Goal: Transaction & Acquisition: Purchase product/service

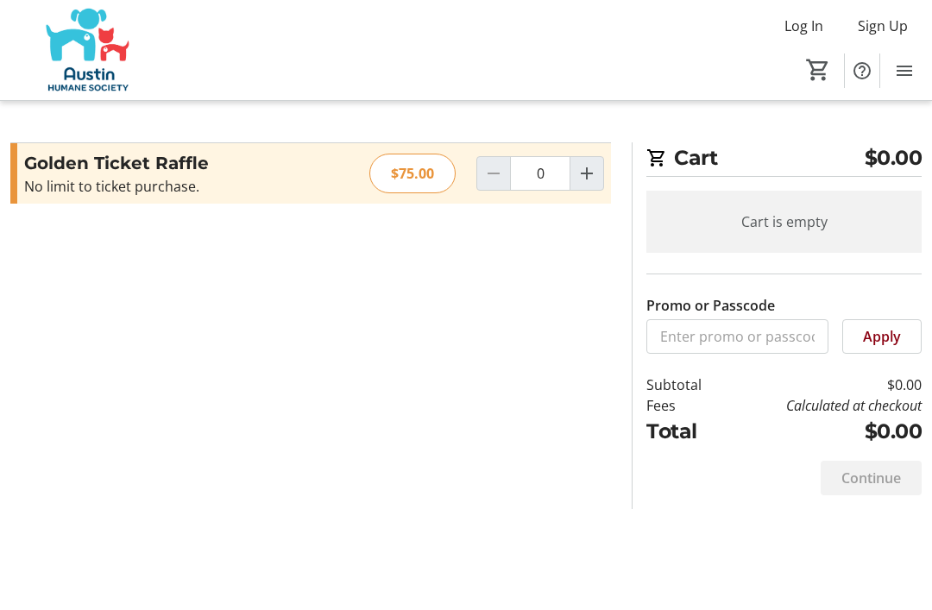
click at [813, 22] on span "Log In" at bounding box center [804, 26] width 39 height 21
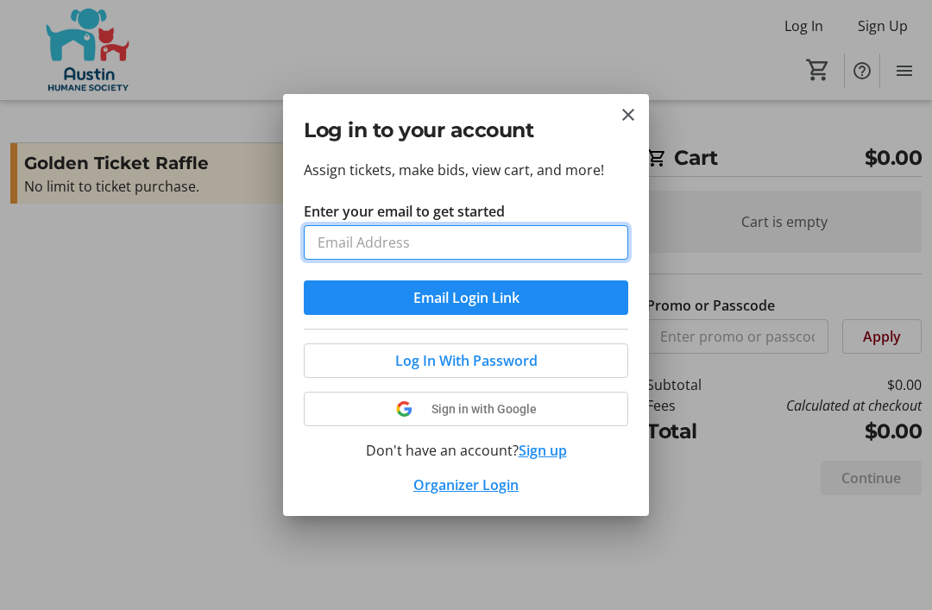
click at [565, 244] on input "Enter your email to get started" at bounding box center [466, 242] width 325 height 35
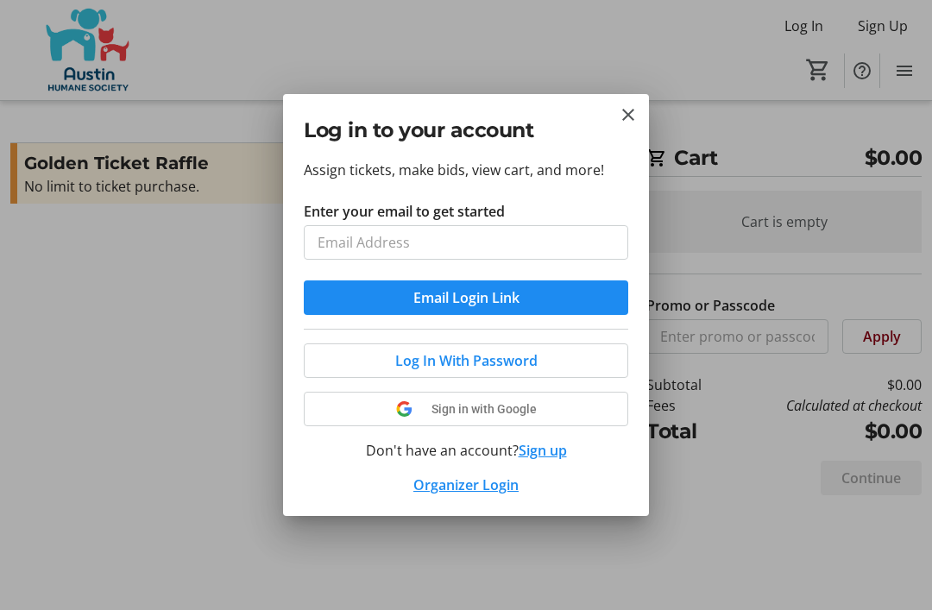
click at [786, 150] on div at bounding box center [466, 305] width 932 height 610
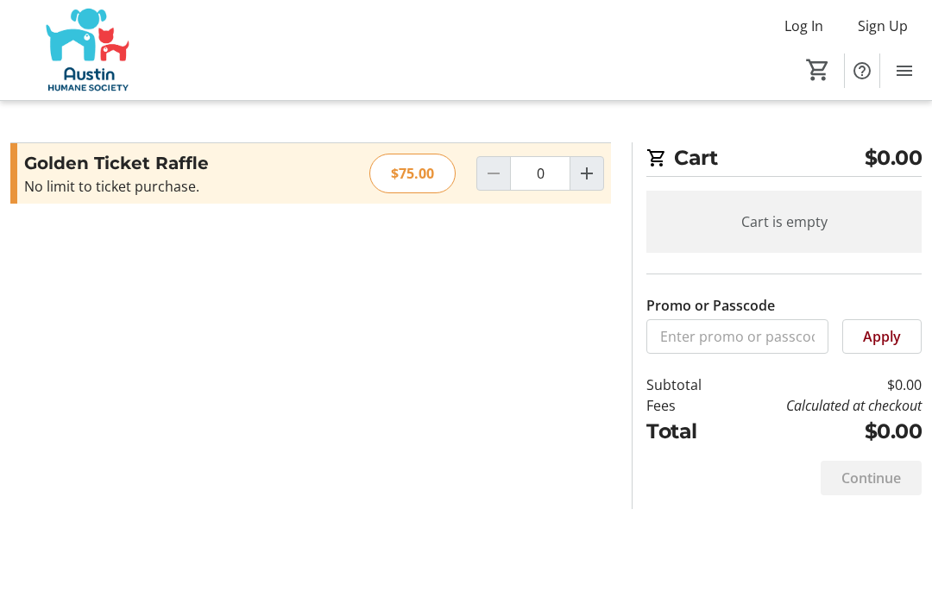
click at [805, 20] on span "Log In" at bounding box center [804, 26] width 39 height 21
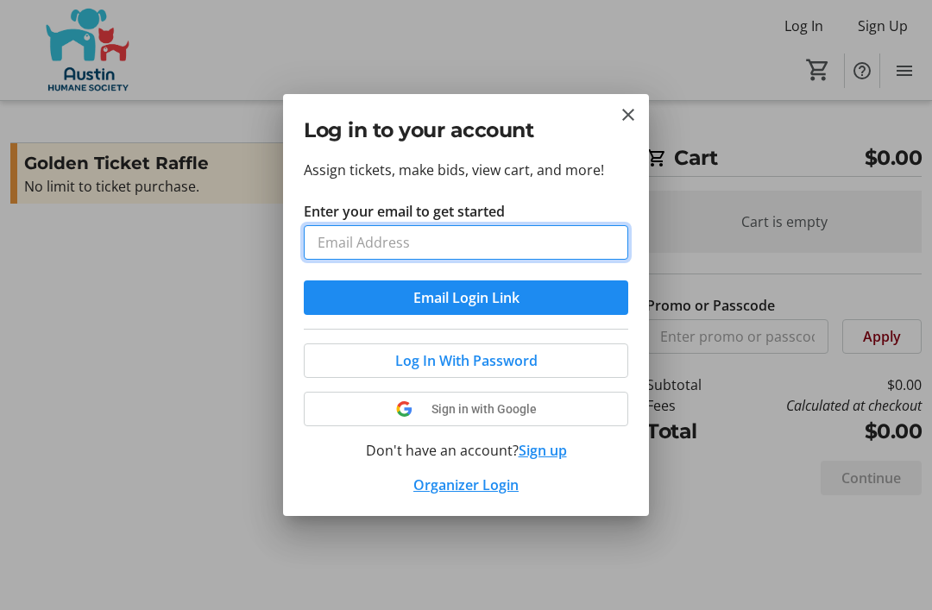
click at [432, 239] on input "Enter your email to get started" at bounding box center [466, 242] width 325 height 35
click at [607, 241] on input "[EMAIL_ADDRESS][DOMAIN_NAME]" at bounding box center [466, 242] width 325 height 35
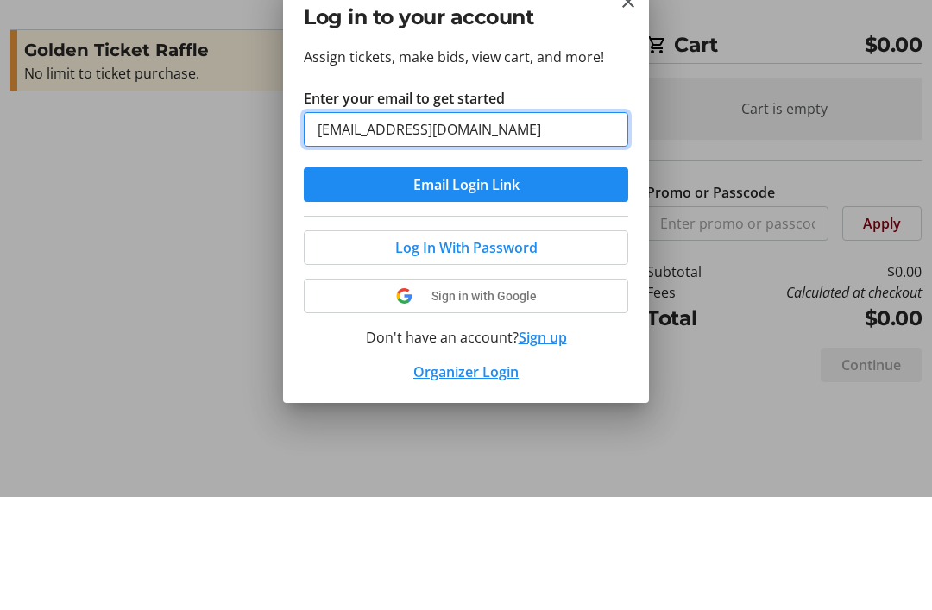
type input "[EMAIL_ADDRESS][DOMAIN_NAME]"
click at [466, 281] on button "Email Login Link" at bounding box center [466, 298] width 325 height 35
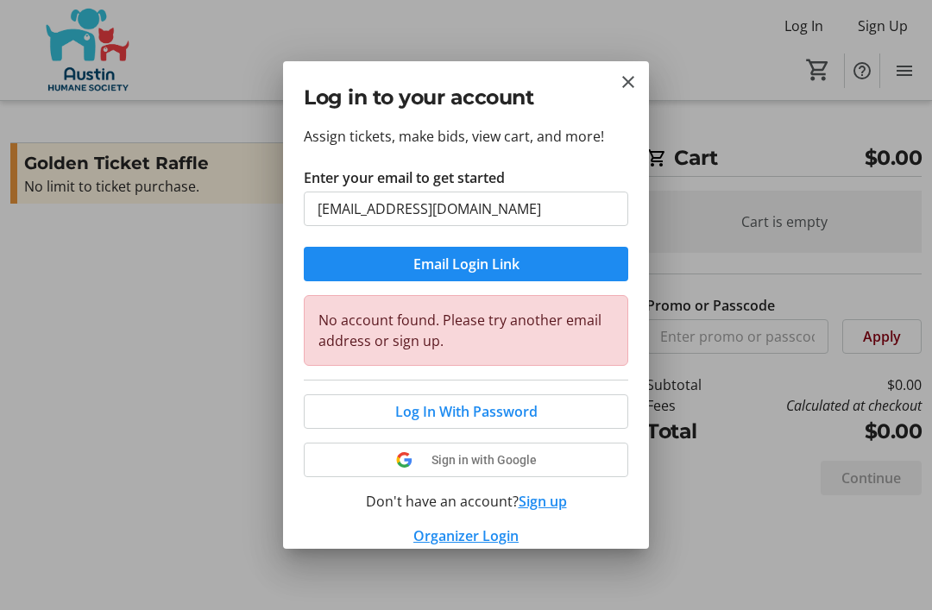
click at [645, 76] on div "Log in to your account" at bounding box center [466, 93] width 366 height 64
click at [626, 82] on mat-icon "Close" at bounding box center [628, 82] width 21 height 21
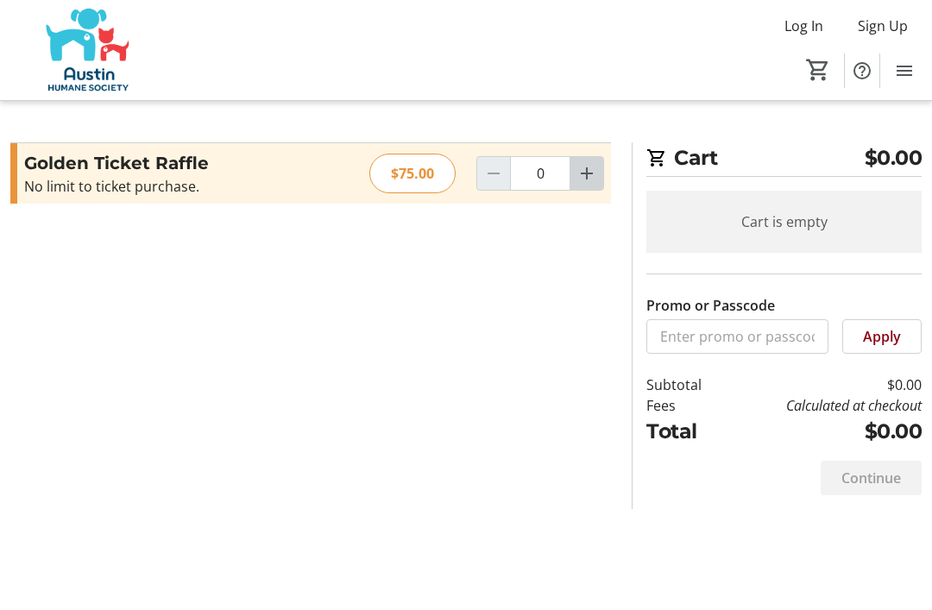
click at [592, 172] on mat-icon "Increment by one" at bounding box center [587, 173] width 21 height 21
type input "1"
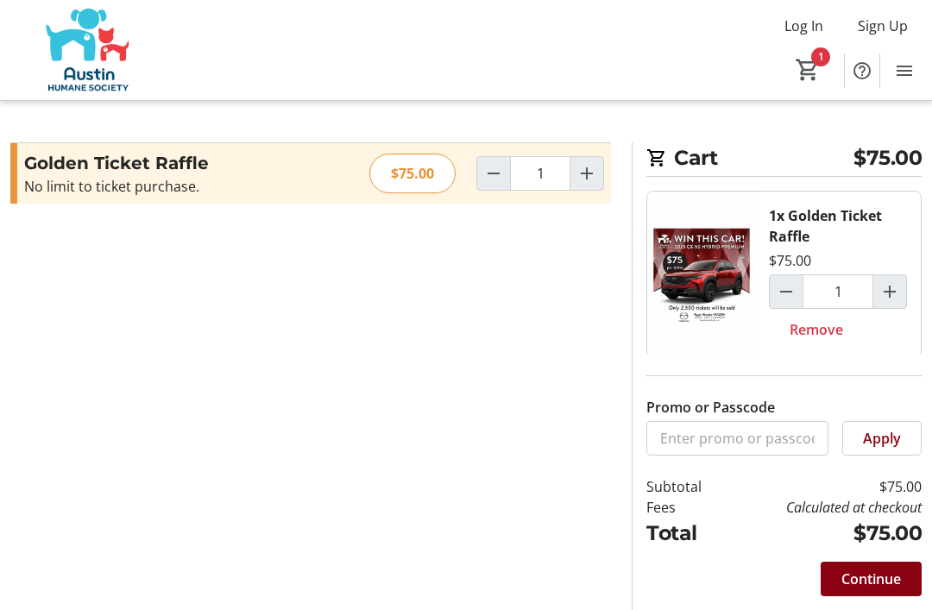
scroll to position [55, 0]
click at [861, 569] on span "Continue" at bounding box center [872, 579] width 60 height 21
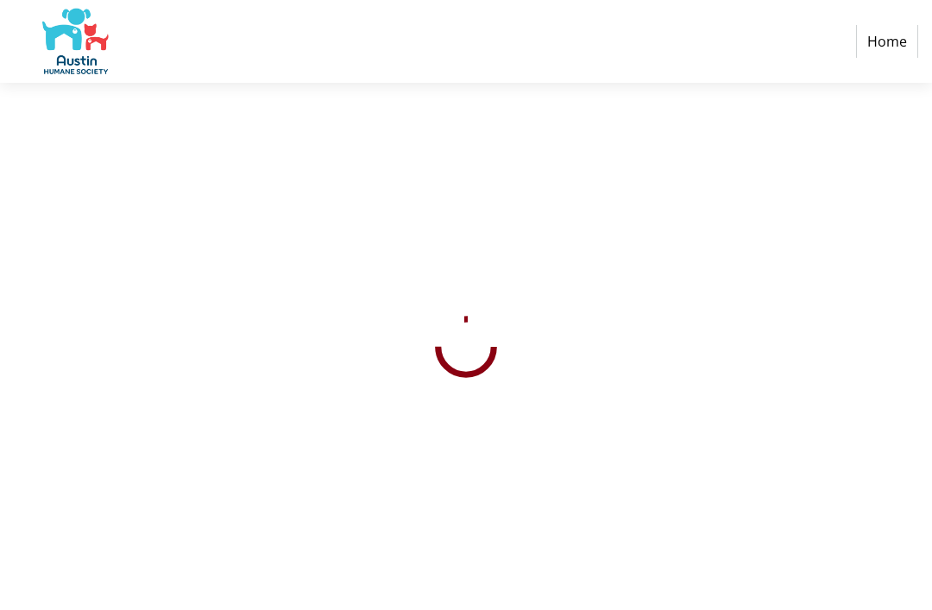
select select "US"
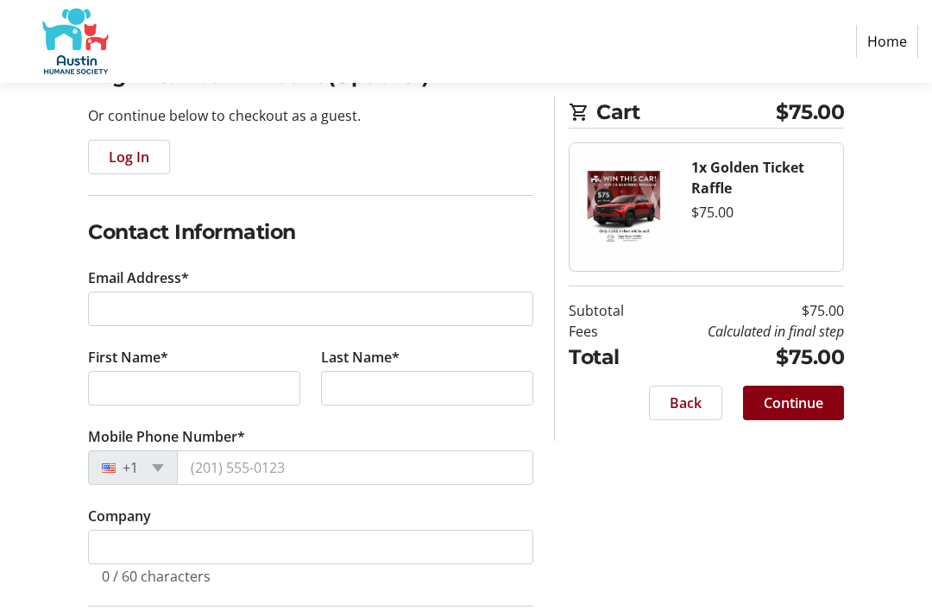
scroll to position [165, 0]
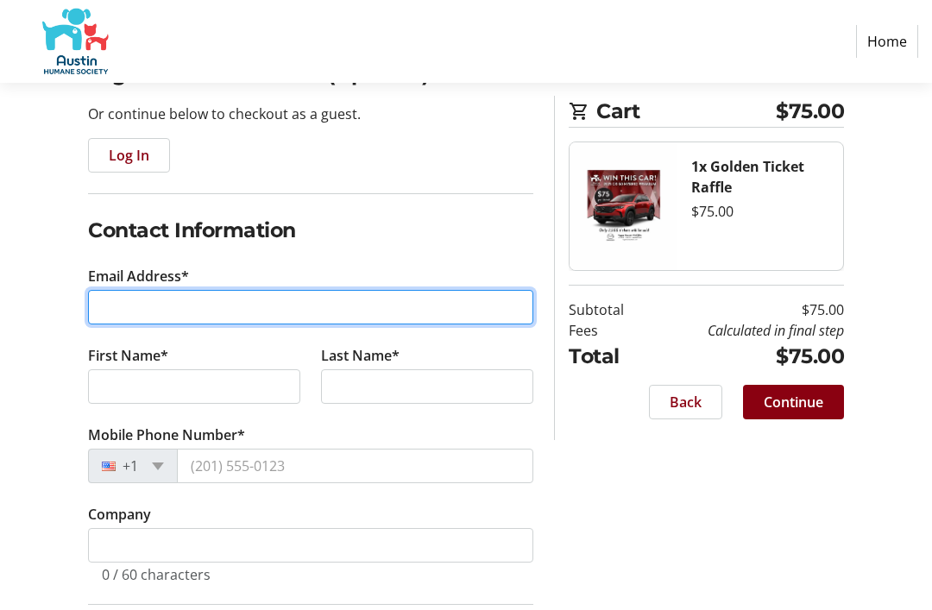
click at [153, 304] on input "Email Address*" at bounding box center [310, 308] width 445 height 35
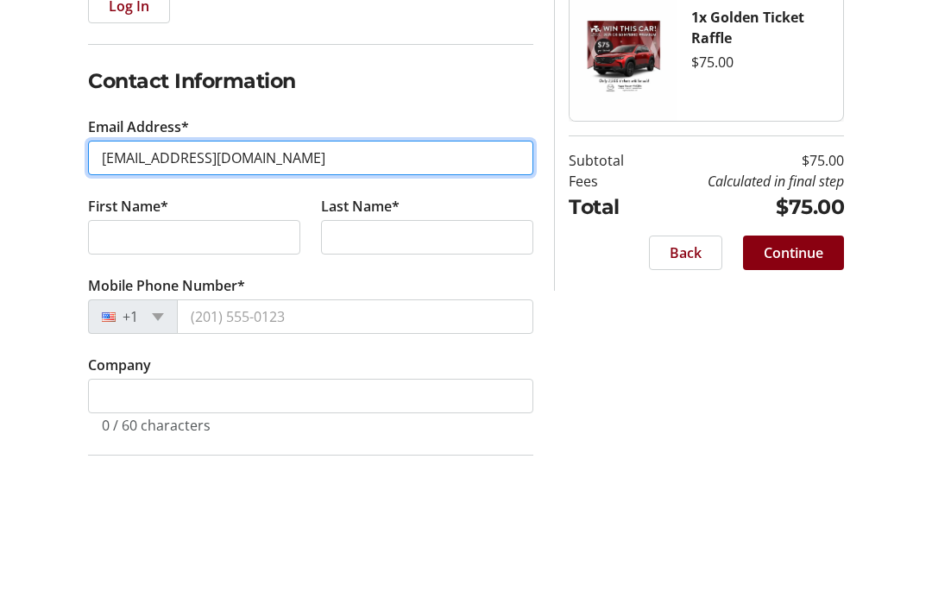
type input "[EMAIL_ADDRESS][DOMAIN_NAME]"
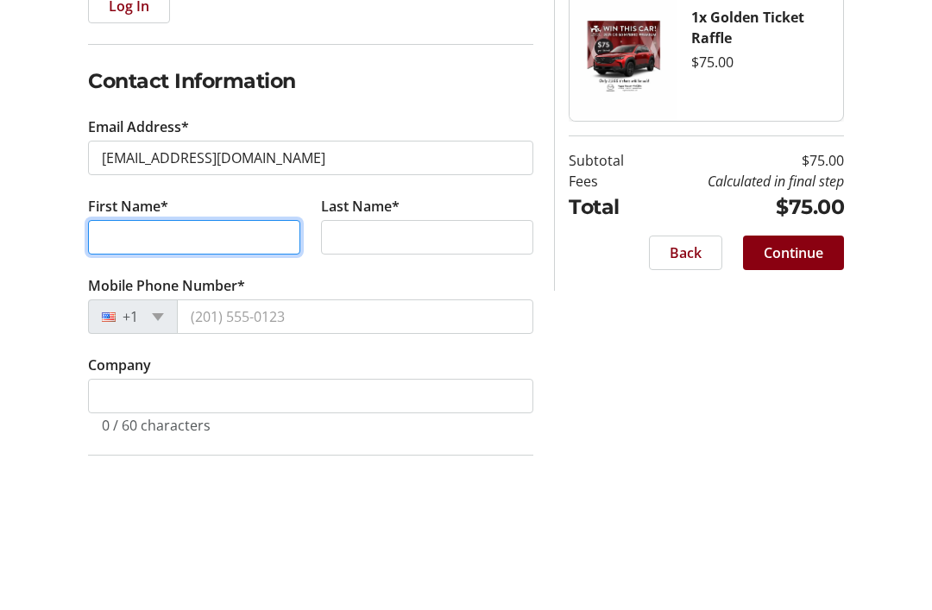
click at [282, 370] on input "First Name*" at bounding box center [194, 387] width 212 height 35
type input "[PERSON_NAME]"
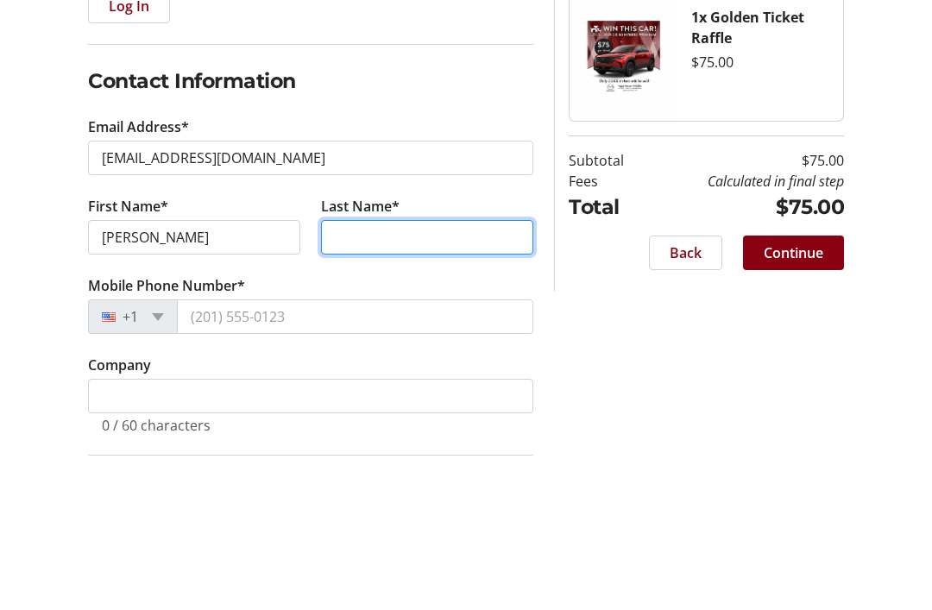
type input "[PERSON_NAME]"
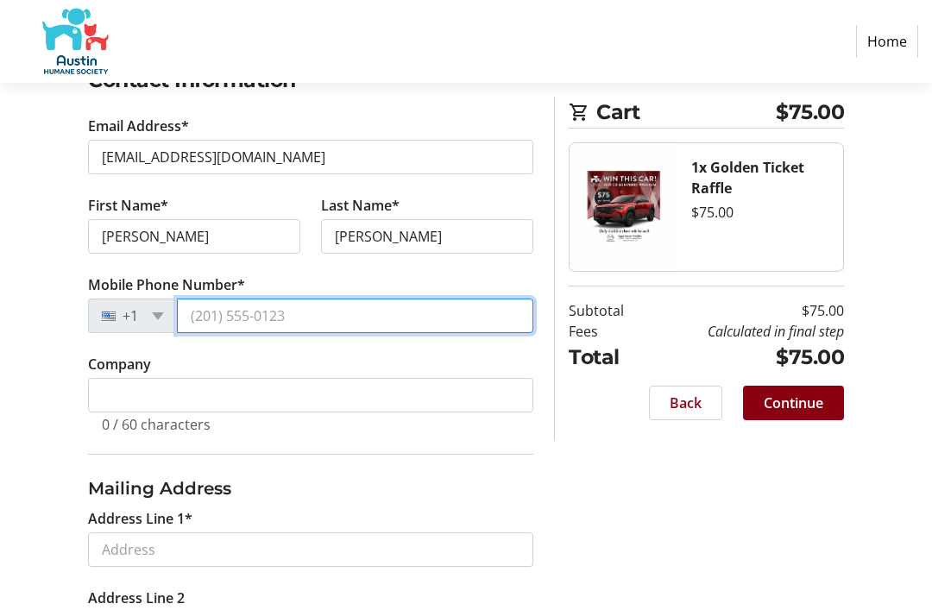
click at [445, 317] on input "Mobile Phone Number*" at bounding box center [355, 316] width 357 height 35
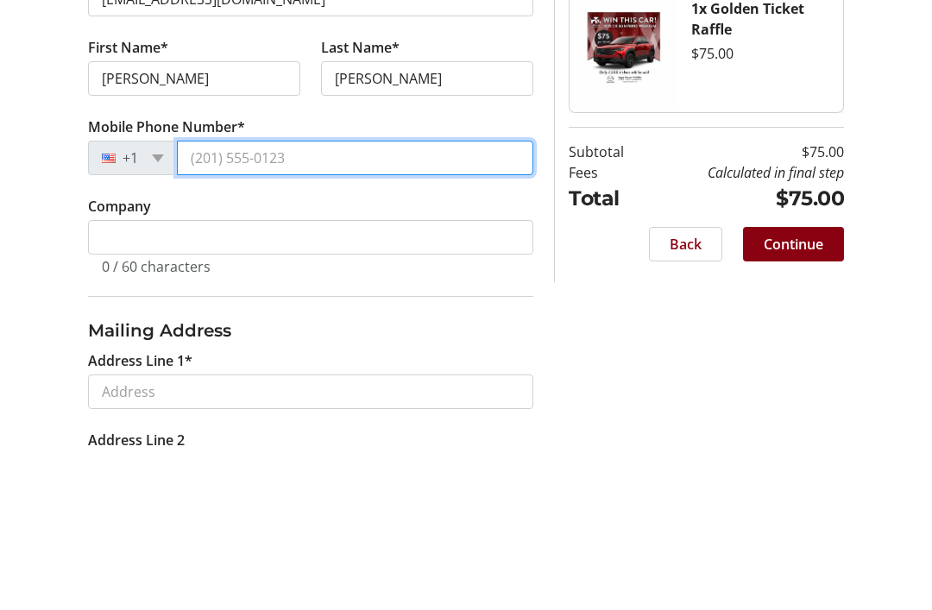
type input "[PHONE_NUMBER]"
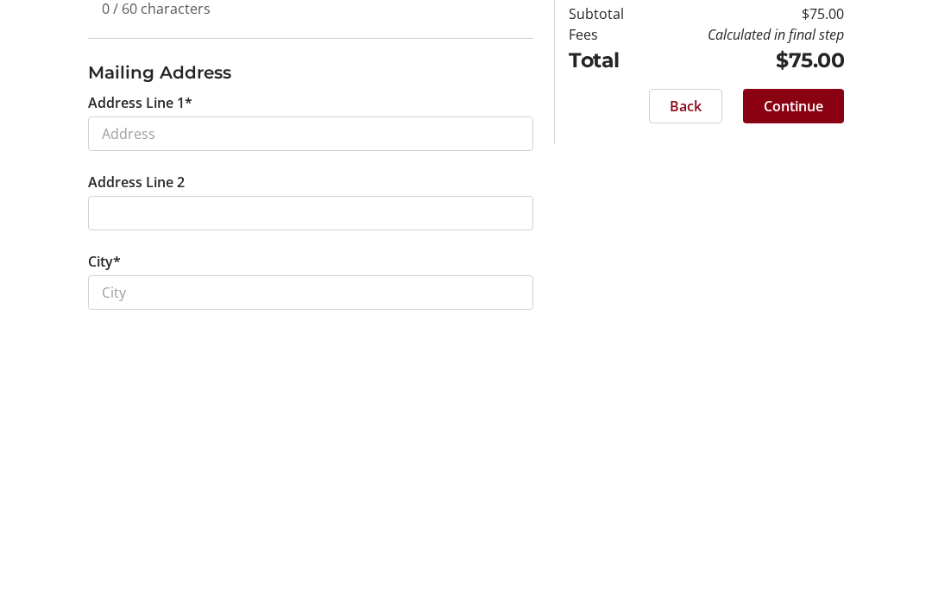
scroll to position [439, 0]
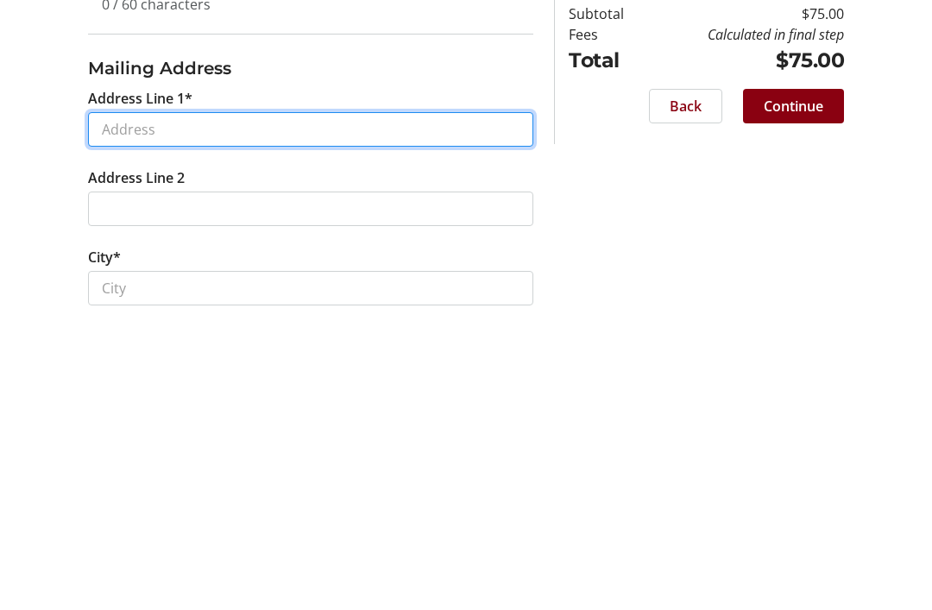
click at [158, 409] on input "Address Line 1*" at bounding box center [310, 426] width 445 height 35
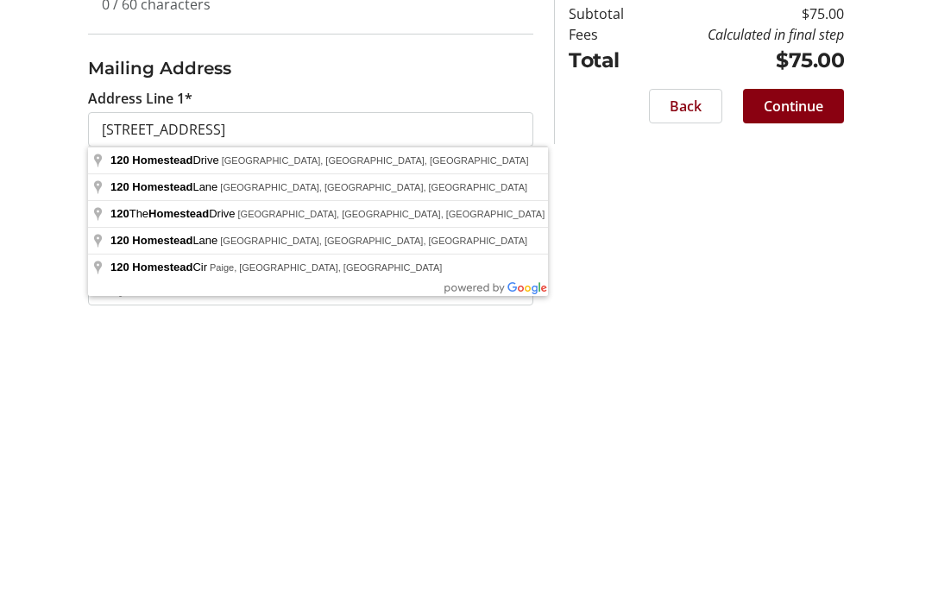
scroll to position [655, 0]
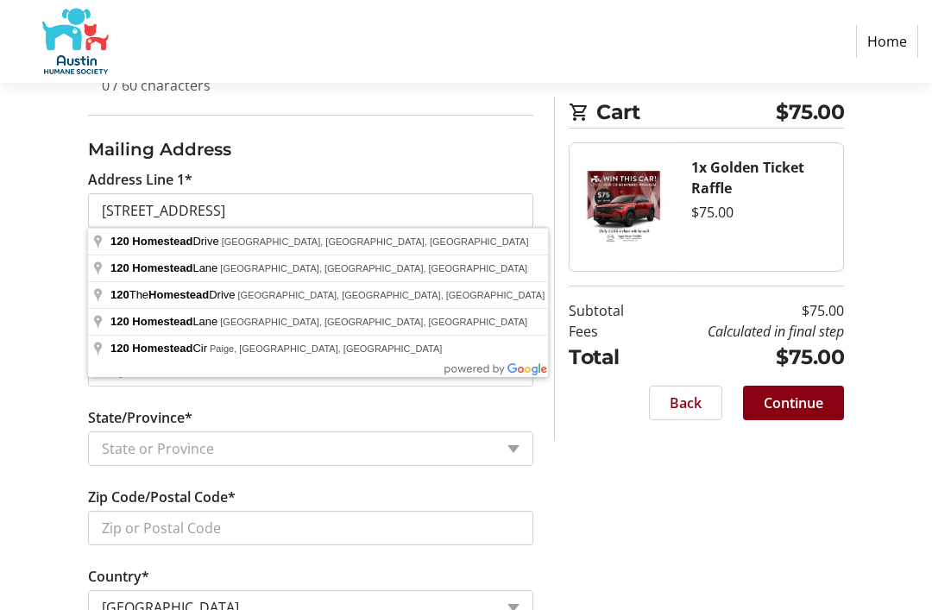
type input "[STREET_ADDRESS]"
type input "Round Rock"
select select "[GEOGRAPHIC_DATA]"
type input "78664"
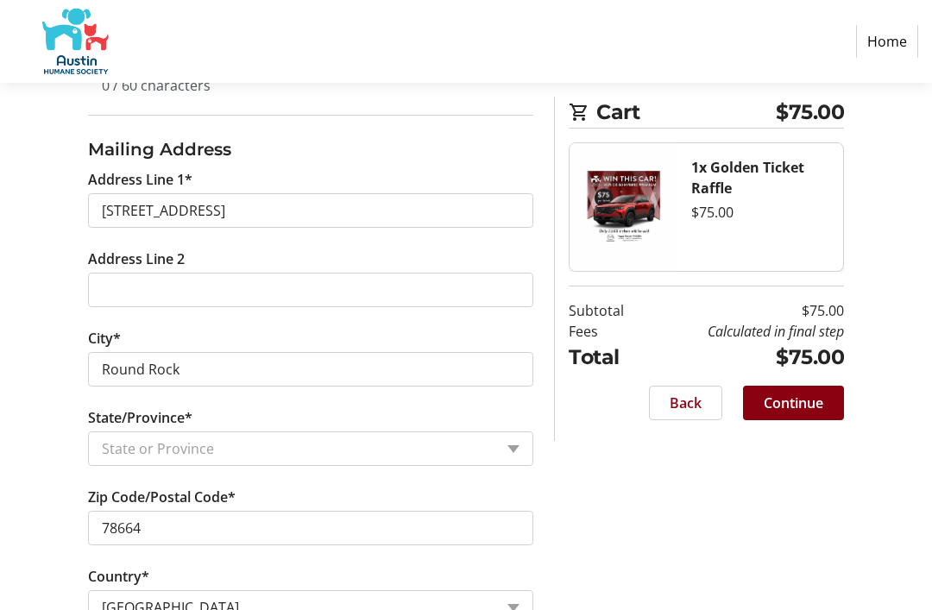
click at [807, 405] on span "Continue" at bounding box center [794, 403] width 60 height 21
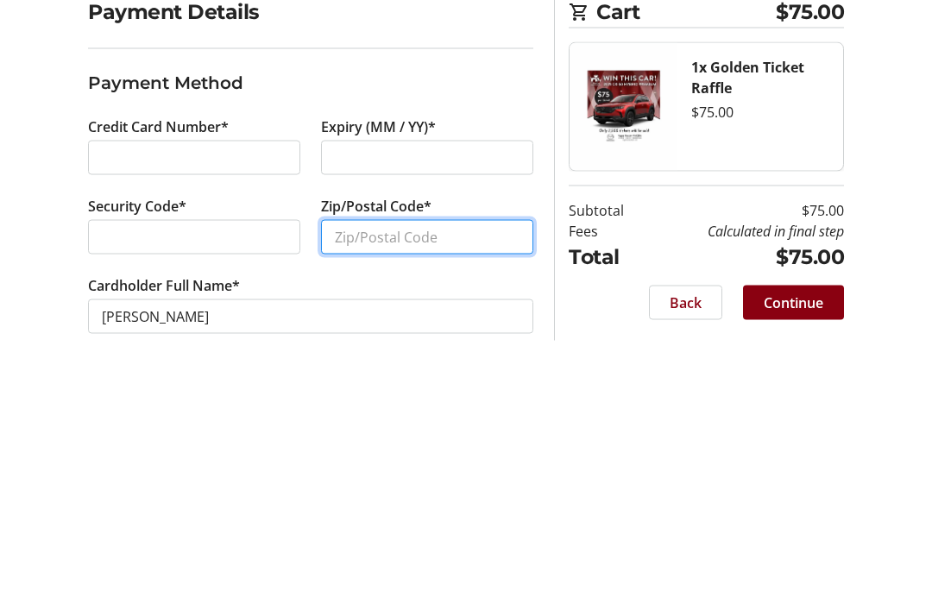
click at [473, 448] on input "Zip/Postal Code*" at bounding box center [427, 465] width 212 height 35
type input "78664"
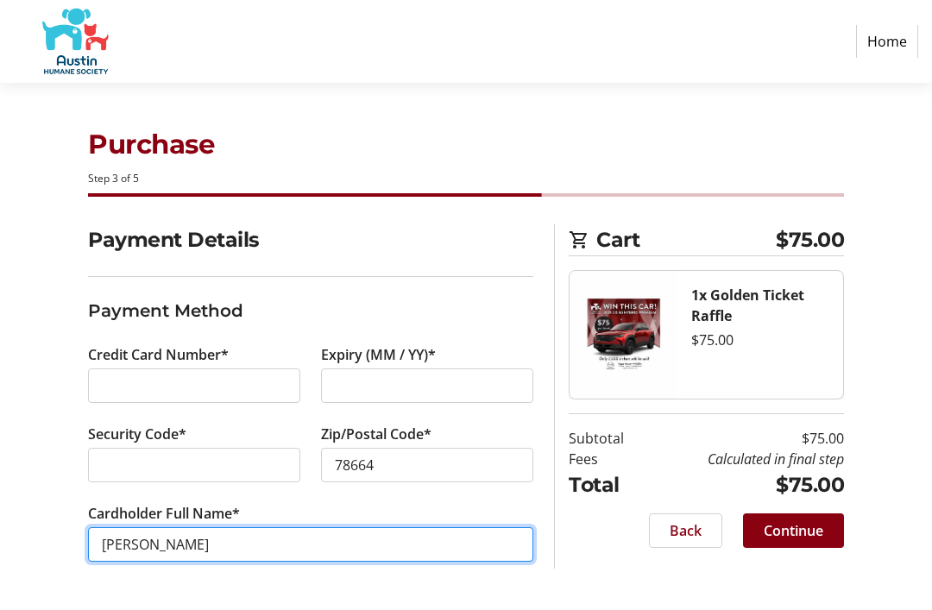
click at [234, 542] on input "[PERSON_NAME]" at bounding box center [310, 544] width 445 height 35
type input "[PERSON_NAME]"
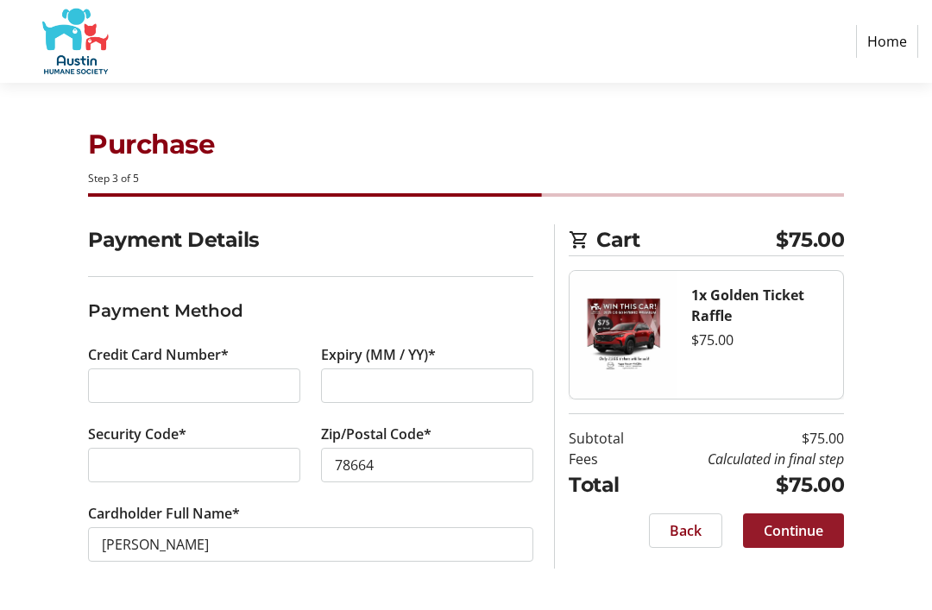
click at [786, 533] on span "Continue" at bounding box center [794, 531] width 60 height 21
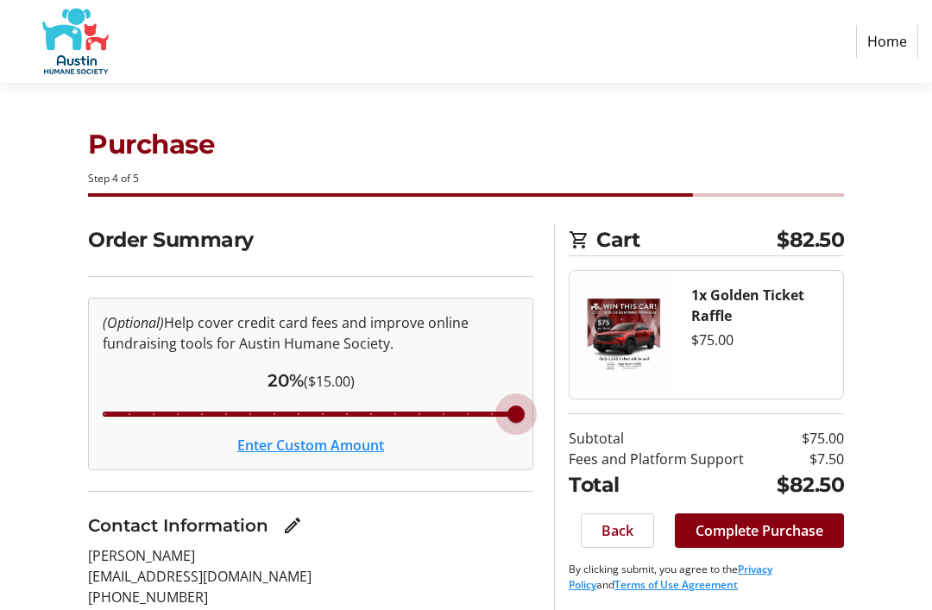
type input "20"
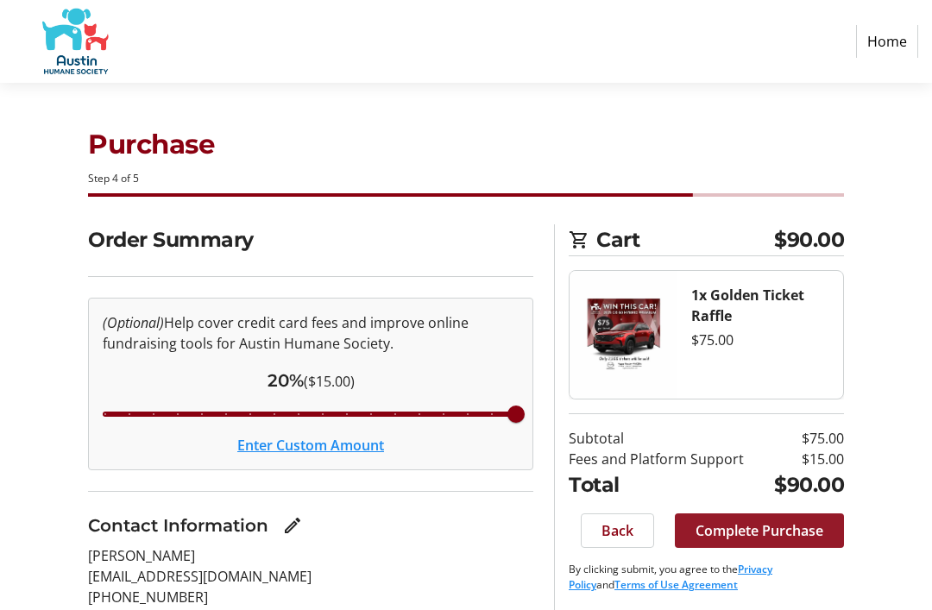
click at [752, 525] on span "Complete Purchase" at bounding box center [760, 531] width 128 height 21
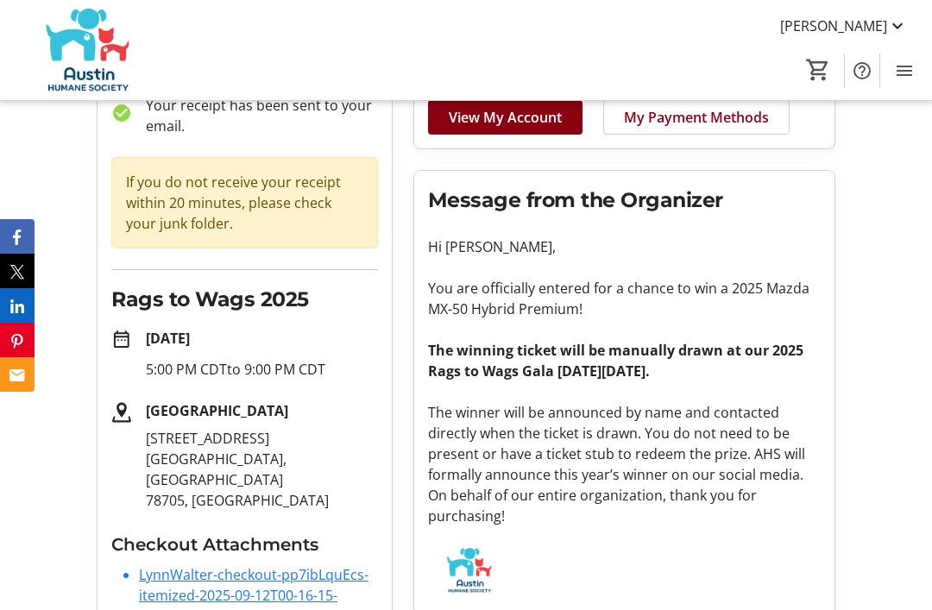
scroll to position [165, 0]
click at [885, 521] on tr-checkout-order-details-ui "Purchase Complete! check_circle Your receipt has been sent to your email. If yo…" at bounding box center [466, 340] width 932 height 697
